Goal: Entertainment & Leisure: Consume media (video, audio)

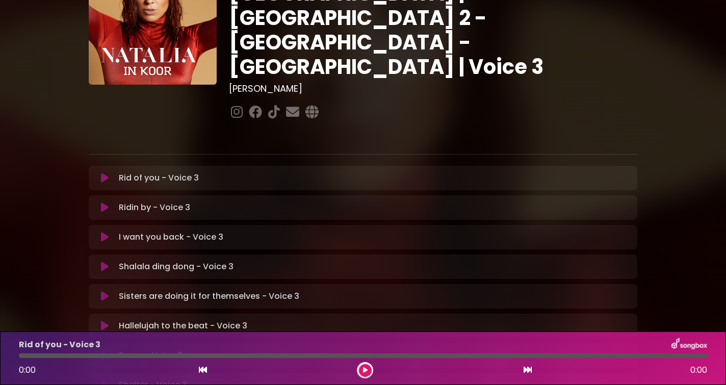
scroll to position [292, 0]
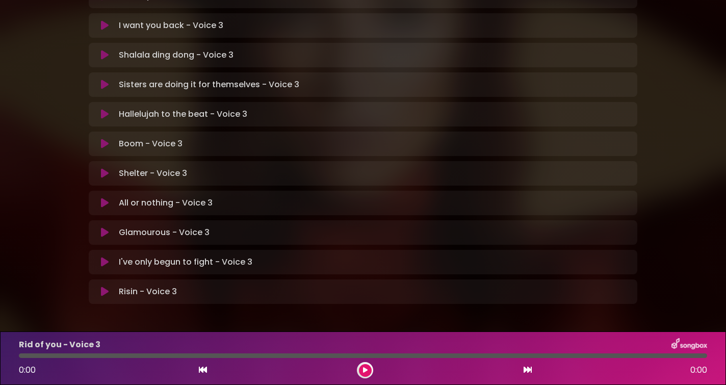
click at [105, 287] on icon at bounding box center [105, 292] width 8 height 10
click at [101, 287] on icon at bounding box center [105, 292] width 8 height 10
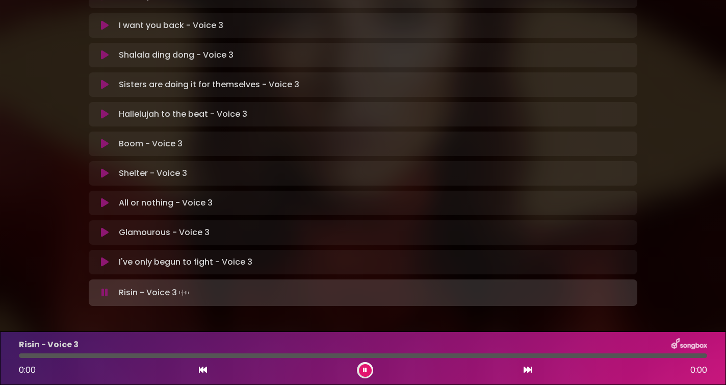
click at [106, 288] on icon at bounding box center [105, 293] width 7 height 10
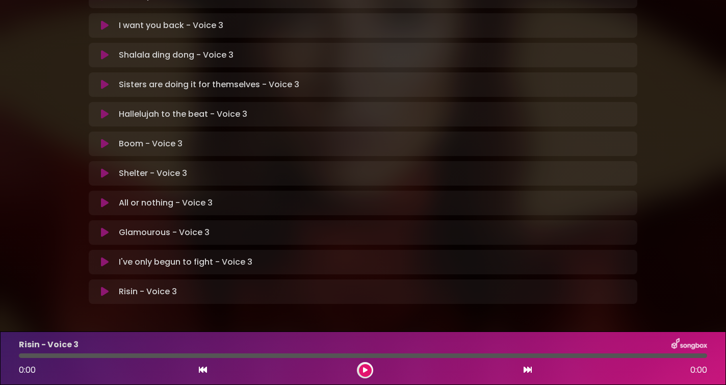
click at [106, 287] on icon at bounding box center [105, 292] width 8 height 10
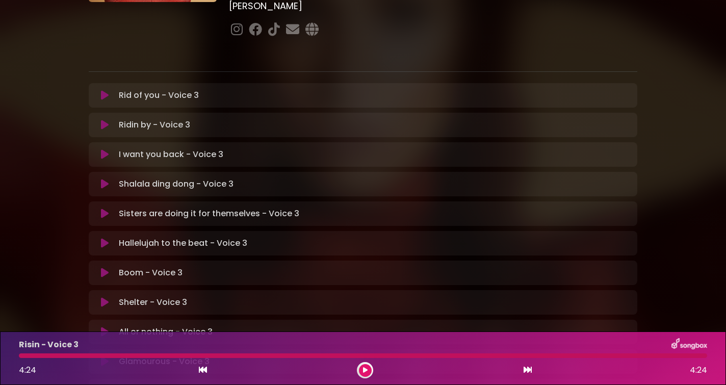
scroll to position [164, 0]
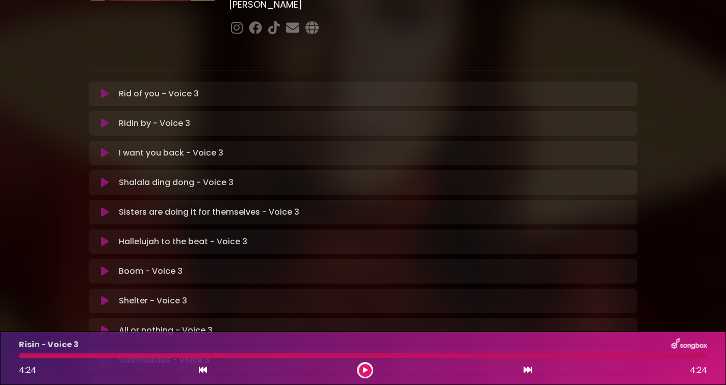
click at [109, 89] on button at bounding box center [105, 94] width 20 height 10
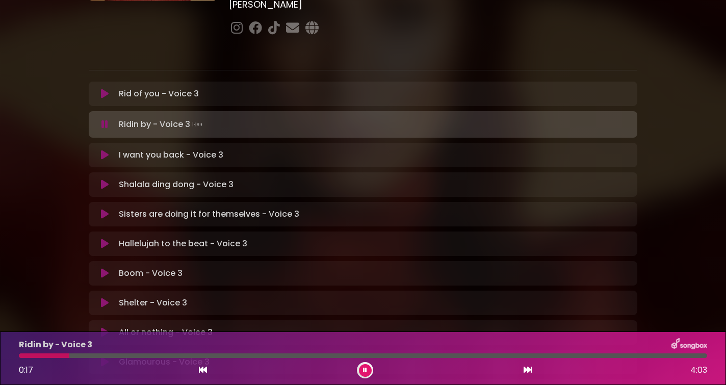
click at [364, 372] on icon at bounding box center [365, 370] width 4 height 6
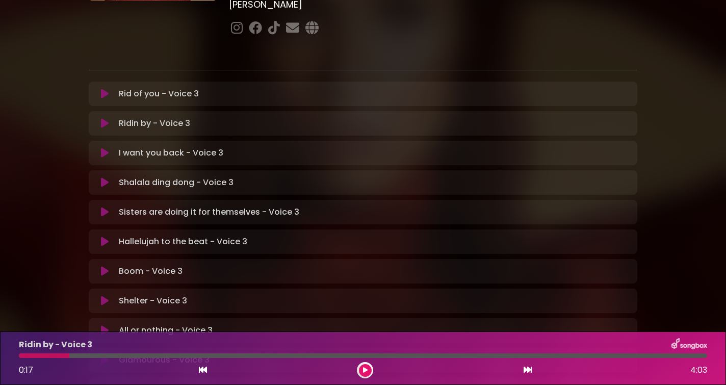
click at [364, 370] on icon at bounding box center [365, 370] width 5 height 6
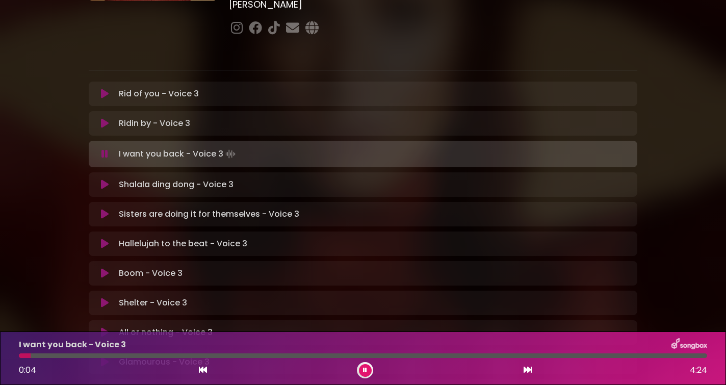
click at [365, 368] on icon at bounding box center [365, 370] width 4 height 6
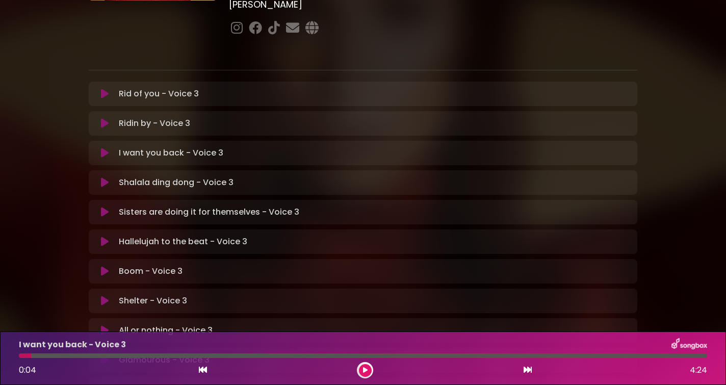
click at [108, 148] on icon at bounding box center [105, 153] width 8 height 10
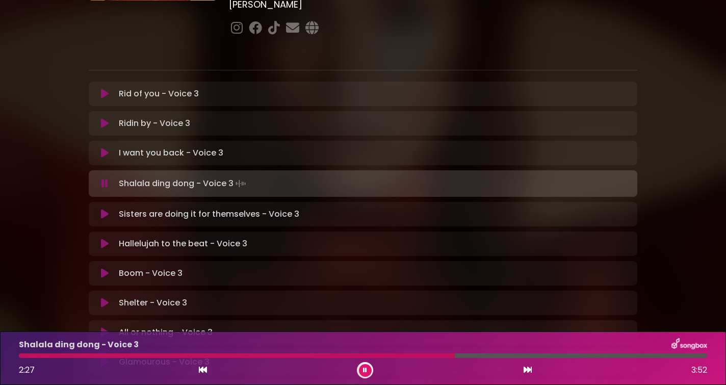
click at [362, 372] on button at bounding box center [365, 370] width 13 height 13
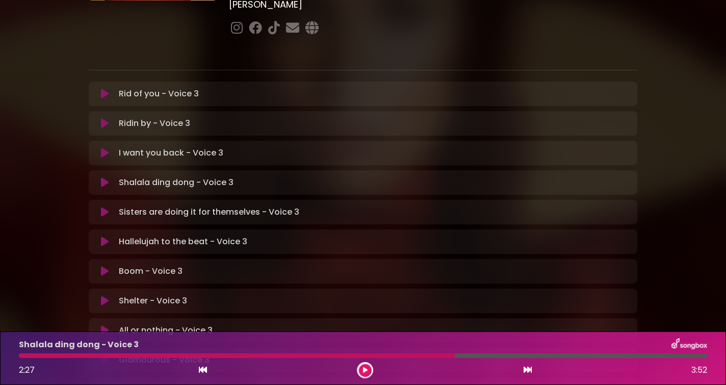
click at [361, 368] on button at bounding box center [365, 370] width 13 height 13
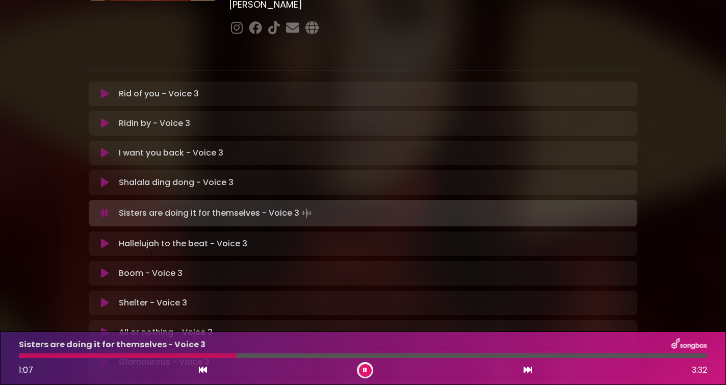
click at [365, 369] on icon at bounding box center [365, 370] width 4 height 6
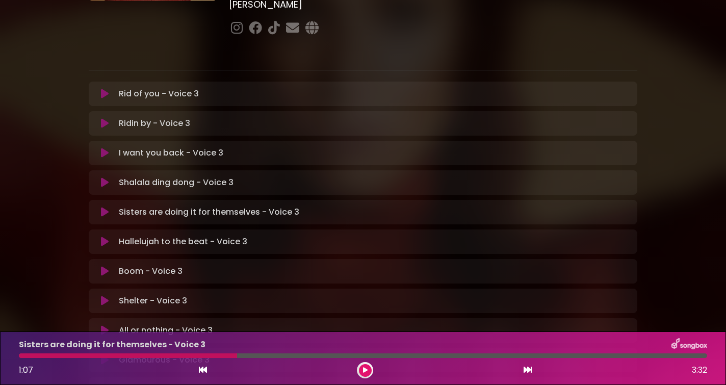
click at [365, 369] on icon at bounding box center [365, 370] width 5 height 6
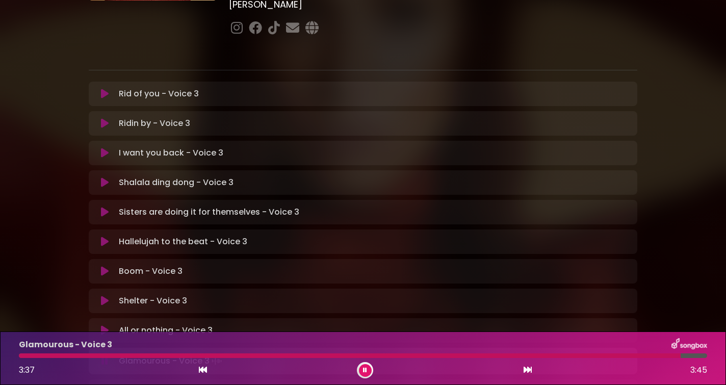
click at [364, 372] on icon at bounding box center [365, 370] width 4 height 6
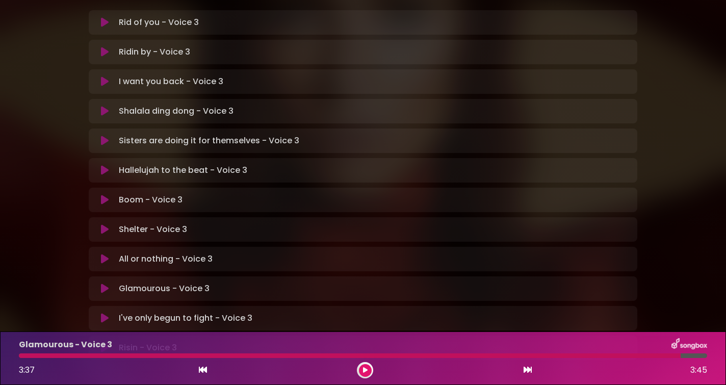
scroll to position [239, 0]
